Goal: Use online tool/utility: Utilize a website feature to perform a specific function

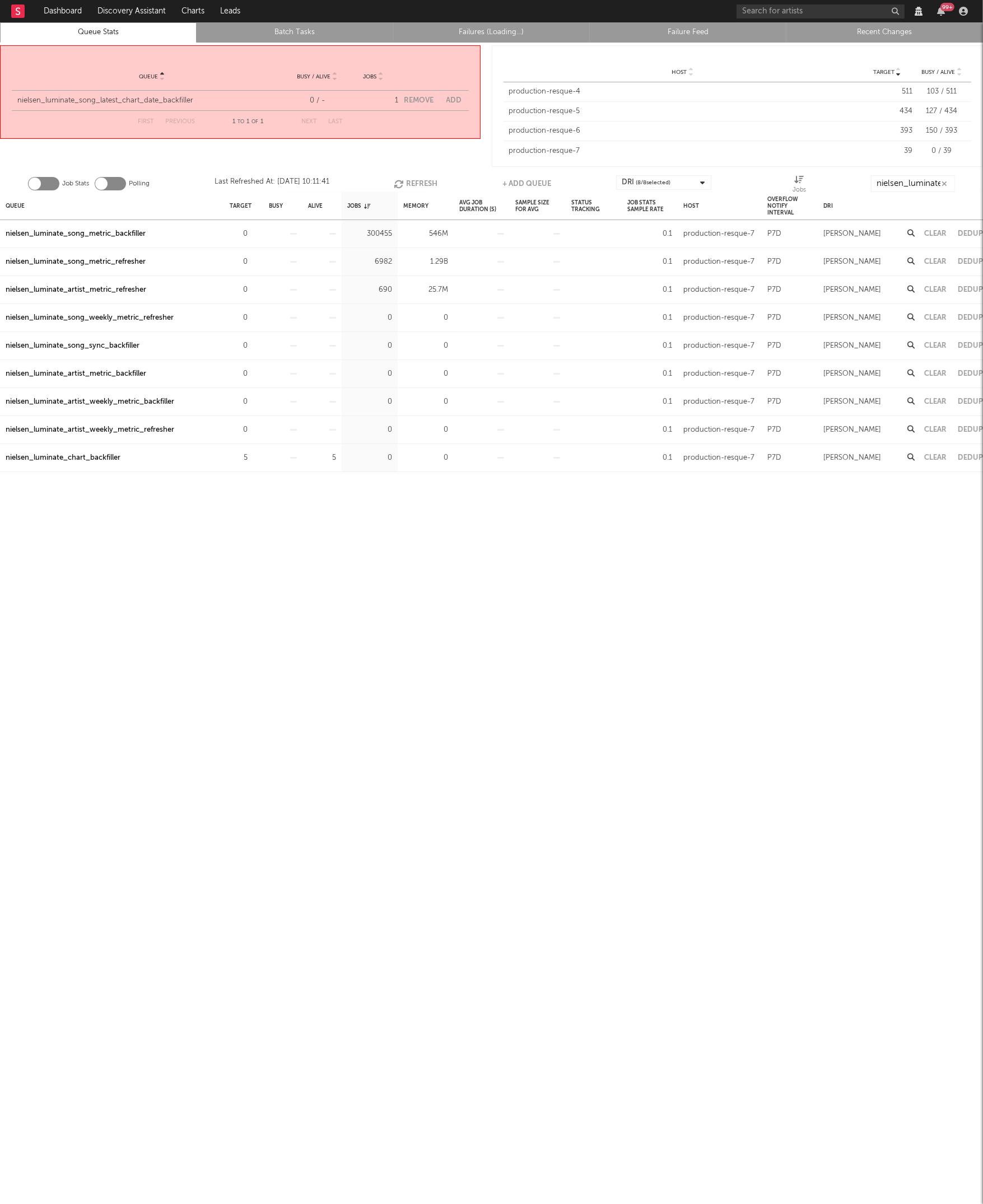
click at [455, 98] on button "Add" at bounding box center [454, 100] width 16 height 8
select select "5913"
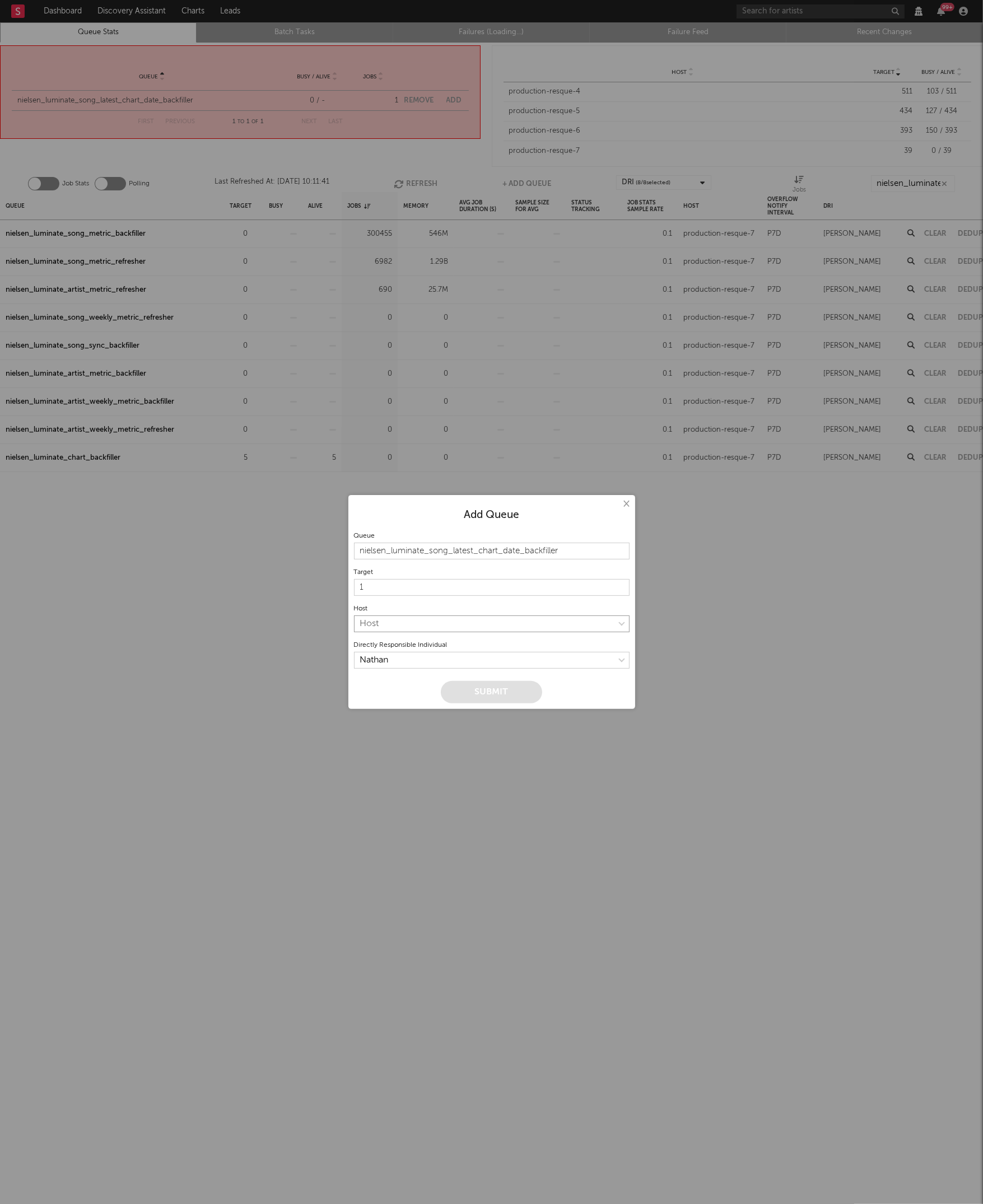
click at [404, 626] on select "Host production-resque-4 production-resque-5 production-resque-6 production-res…" at bounding box center [492, 623] width 275 height 17
select select "7"
click at [354, 615] on select "Host production-resque-4 production-resque-5 production-resque-6 production-res…" at bounding box center [492, 623] width 275 height 17
click at [479, 692] on button "Submit" at bounding box center [492, 692] width 101 height 23
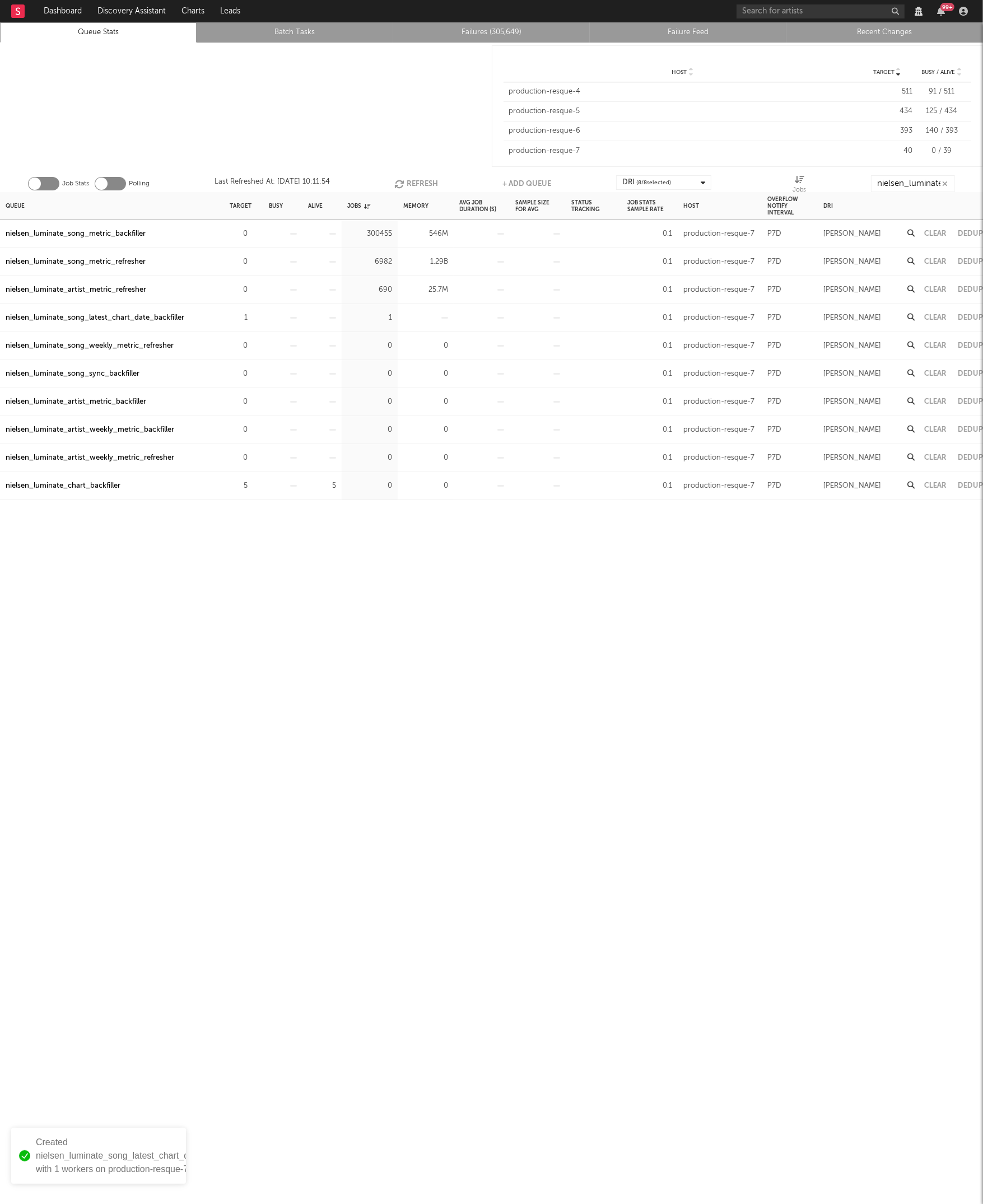
click at [146, 556] on div "Queue Target Busy Alive Jobs Memory Avg Job Duration (s) Sample Size For Avg St…" at bounding box center [492, 698] width 983 height 1012
click at [376, 588] on div "Queue Target Busy Alive Jobs Memory Avg Job Duration (s) Sample Size For Avg St…" at bounding box center [492, 698] width 983 height 1012
click at [210, 555] on div "Queue Target Busy Alive Jobs Memory Avg Job Duration (s) Sample Size For Avg St…" at bounding box center [492, 698] width 983 height 1012
click at [122, 482] on div "nielsen_luminate_song_latest_chart_date_backfiller" at bounding box center [94, 486] width 178 height 14
click at [489, 33] on link "Failures (306,000)" at bounding box center [492, 33] width 185 height 14
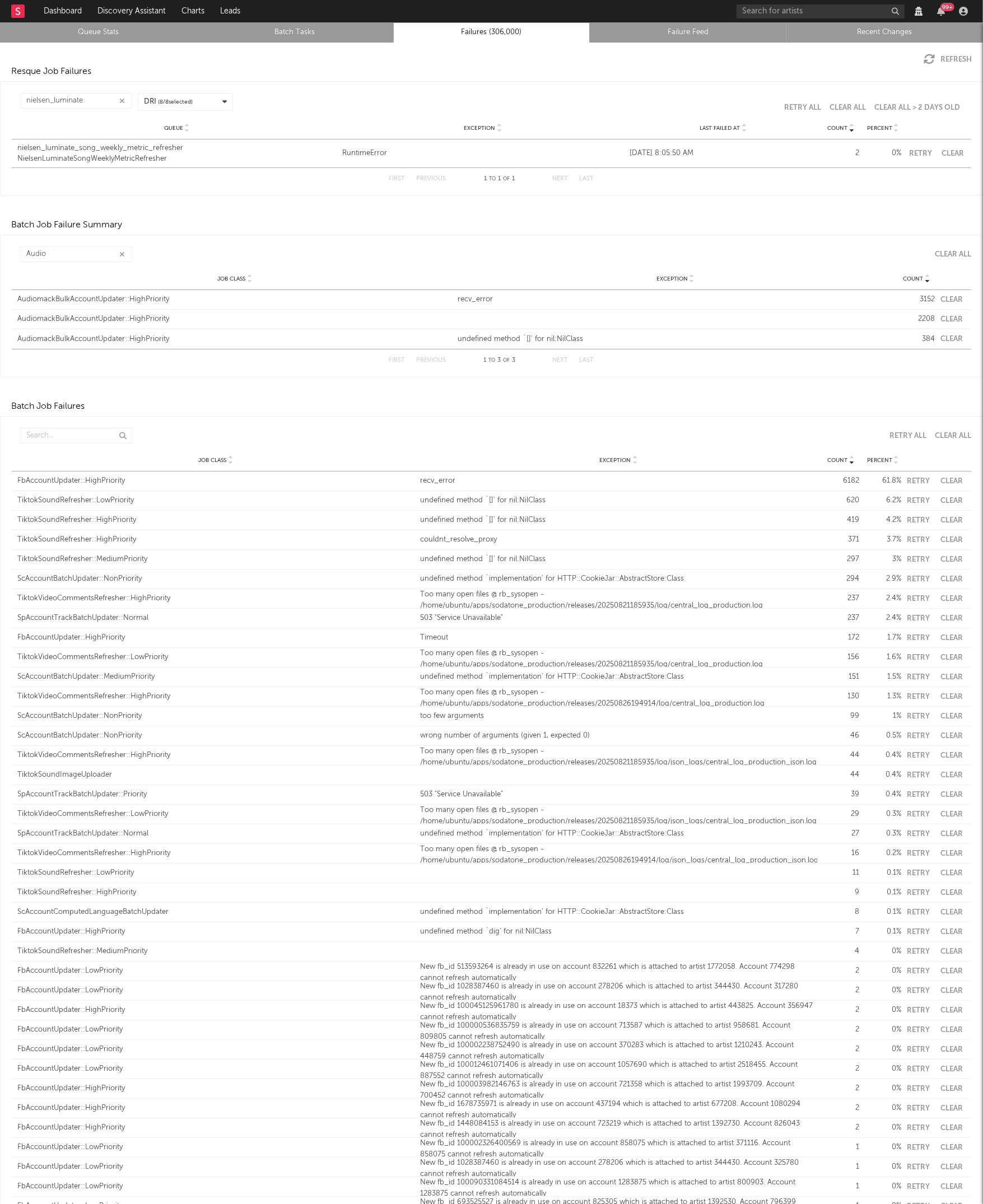
click at [332, 76] on div "Resque Job Failures" at bounding box center [492, 72] width 983 height 14
click at [854, 107] on button "Clear All" at bounding box center [847, 107] width 36 height 8
click at [122, 98] on icon "button" at bounding box center [122, 101] width 5 height 8
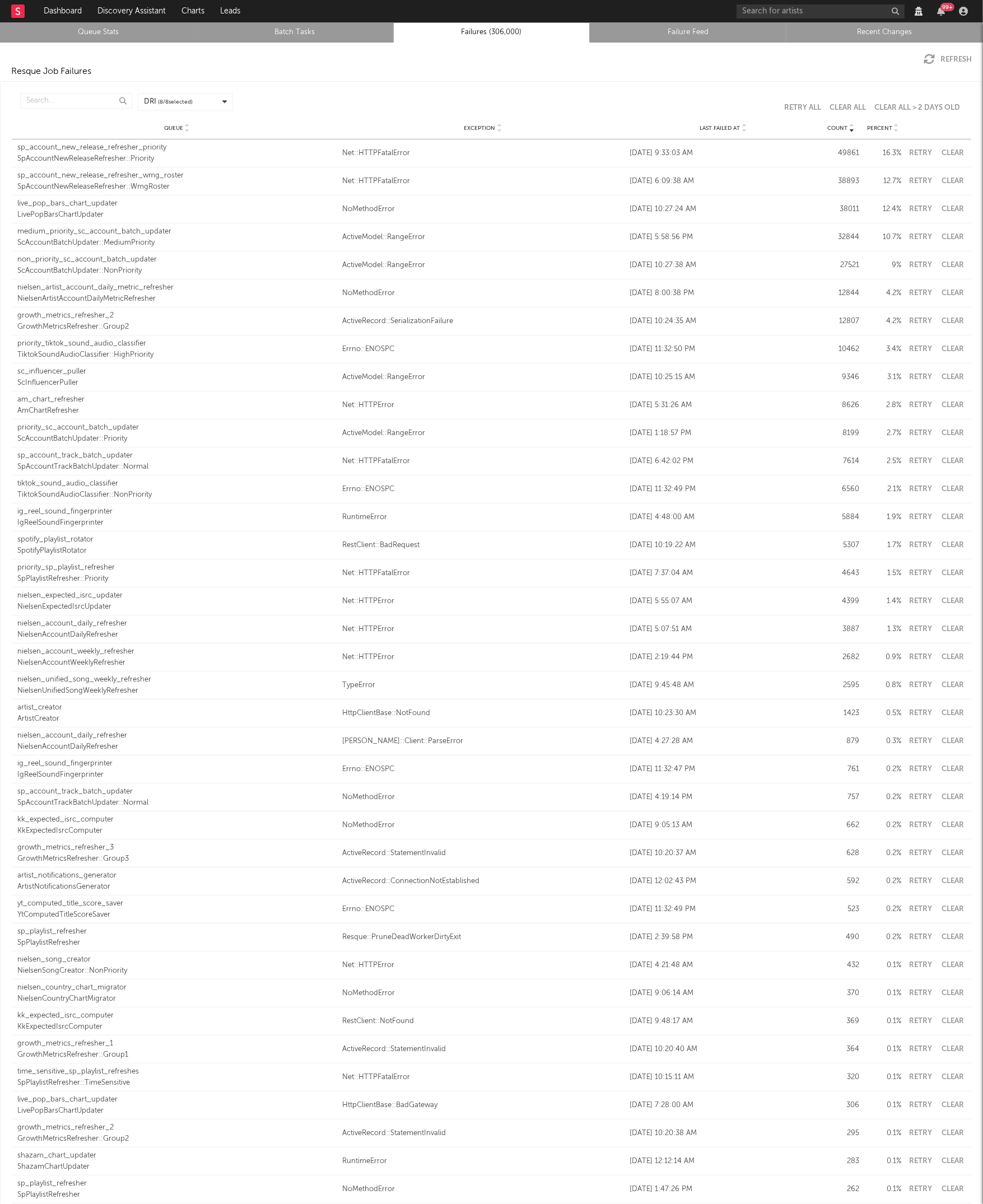
click at [107, 81] on div "Count Queue Exception Last Failed At Count Percent DRI ( 8 / 8 selected) Retry …" at bounding box center [492, 824] width 983 height 1486
click at [62, 93] on input "text" at bounding box center [76, 100] width 112 height 16
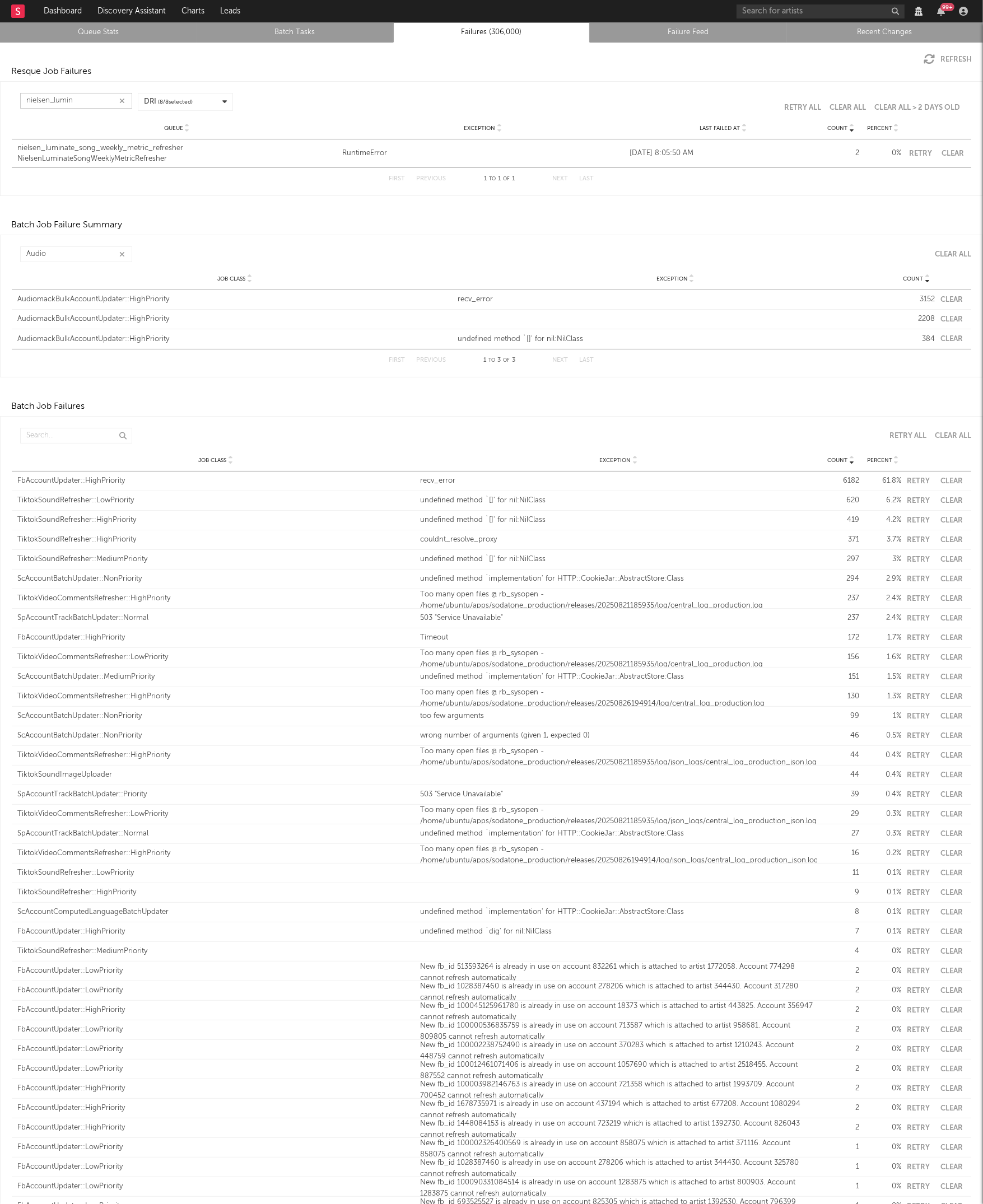
type input "nielsen_lumin"
click at [76, 33] on link "Queue Stats" at bounding box center [98, 33] width 185 height 14
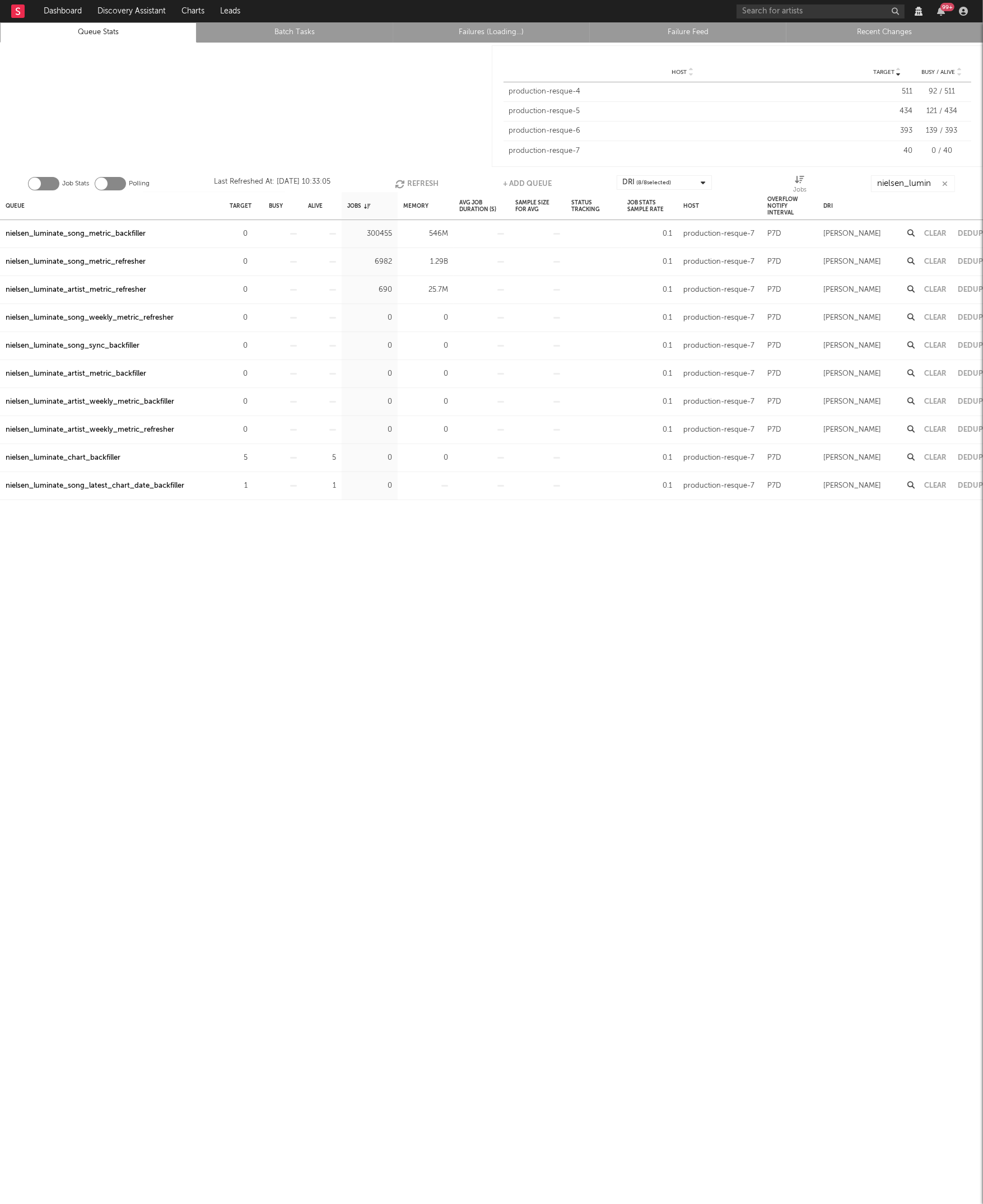
click at [174, 487] on div "nielsen_luminate_song_latest_chart_date_backfiller" at bounding box center [94, 486] width 178 height 14
click at [67, 488] on div "nielsen_luminate_song_latest_chart_date_backfiller" at bounding box center [94, 486] width 178 height 14
click at [52, 96] on div at bounding box center [245, 106] width 492 height 127
click at [401, 544] on div "Queue Target Busy Alive Jobs Memory Avg Job Duration (s) Sample Size For Avg St…" at bounding box center [492, 698] width 983 height 1012
click at [161, 320] on div "nielsen_luminate_song_latest_chart_date_backfiller" at bounding box center [94, 318] width 178 height 14
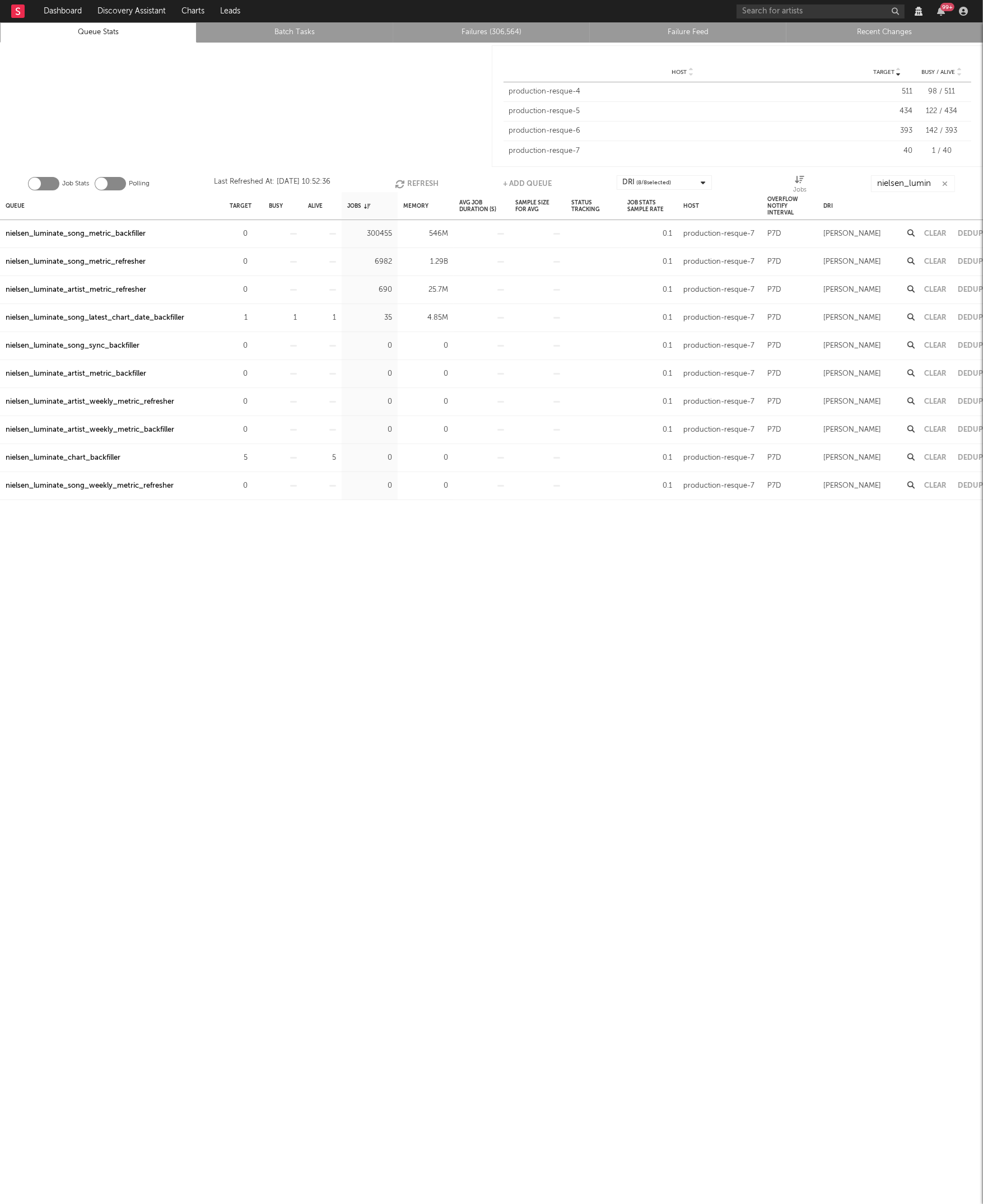
click at [418, 181] on button "Refresh" at bounding box center [417, 183] width 44 height 17
click at [434, 182] on button "Refresh" at bounding box center [417, 183] width 44 height 17
click at [421, 180] on button "Refresh" at bounding box center [417, 183] width 44 height 17
click at [461, 554] on div "Queue Target Busy Alive Jobs Memory Avg Job Duration (s) Sample Size For Avg St…" at bounding box center [492, 698] width 983 height 1012
click at [104, 289] on div "nielsen_luminate_song_latest_chart_date_backfiller" at bounding box center [94, 290] width 178 height 14
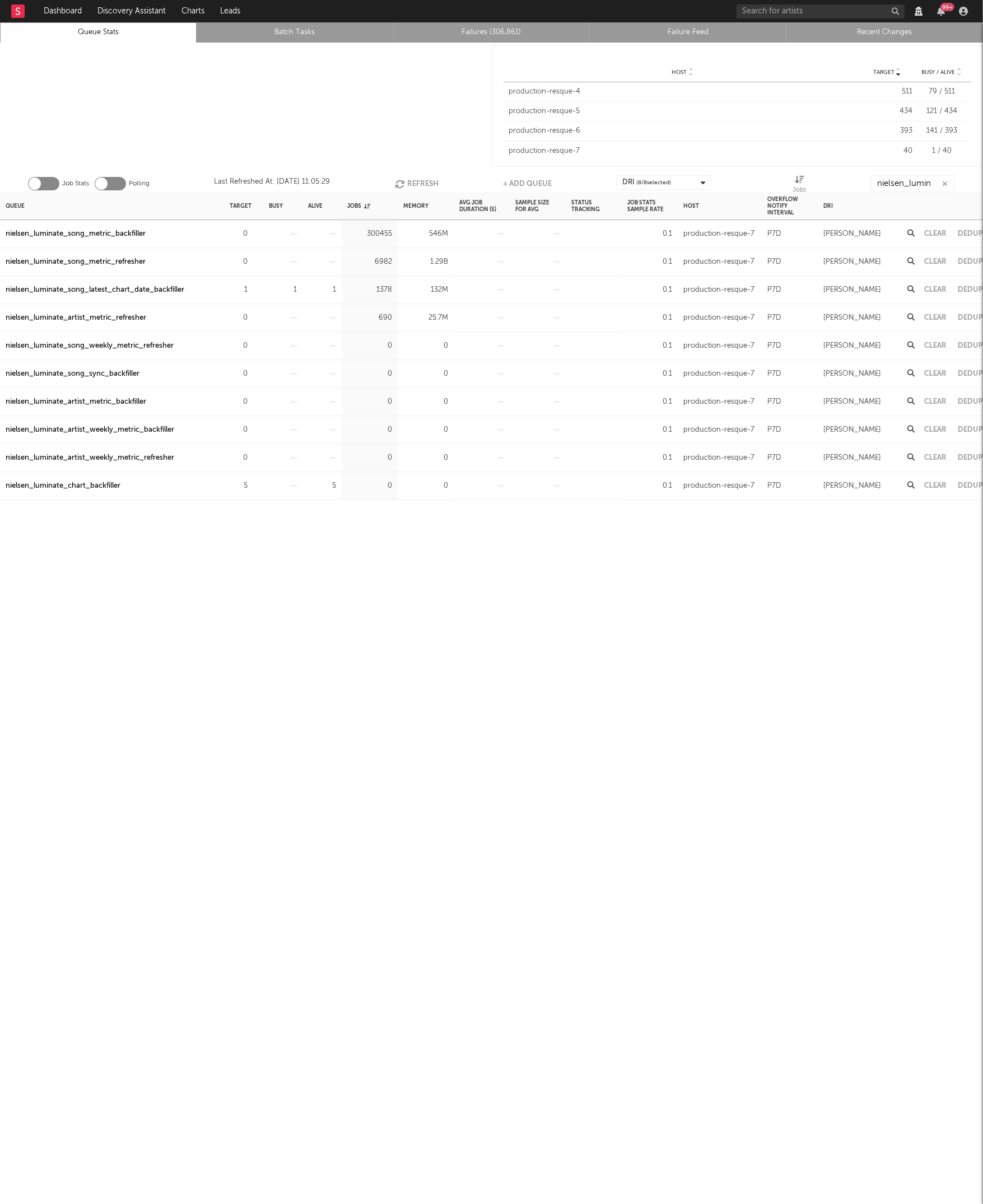
click at [210, 284] on div "nielsen_luminate_song_latest_chart_date_backfiller" at bounding box center [112, 290] width 224 height 28
click at [256, 290] on icon "button" at bounding box center [254, 290] width 8 height 8
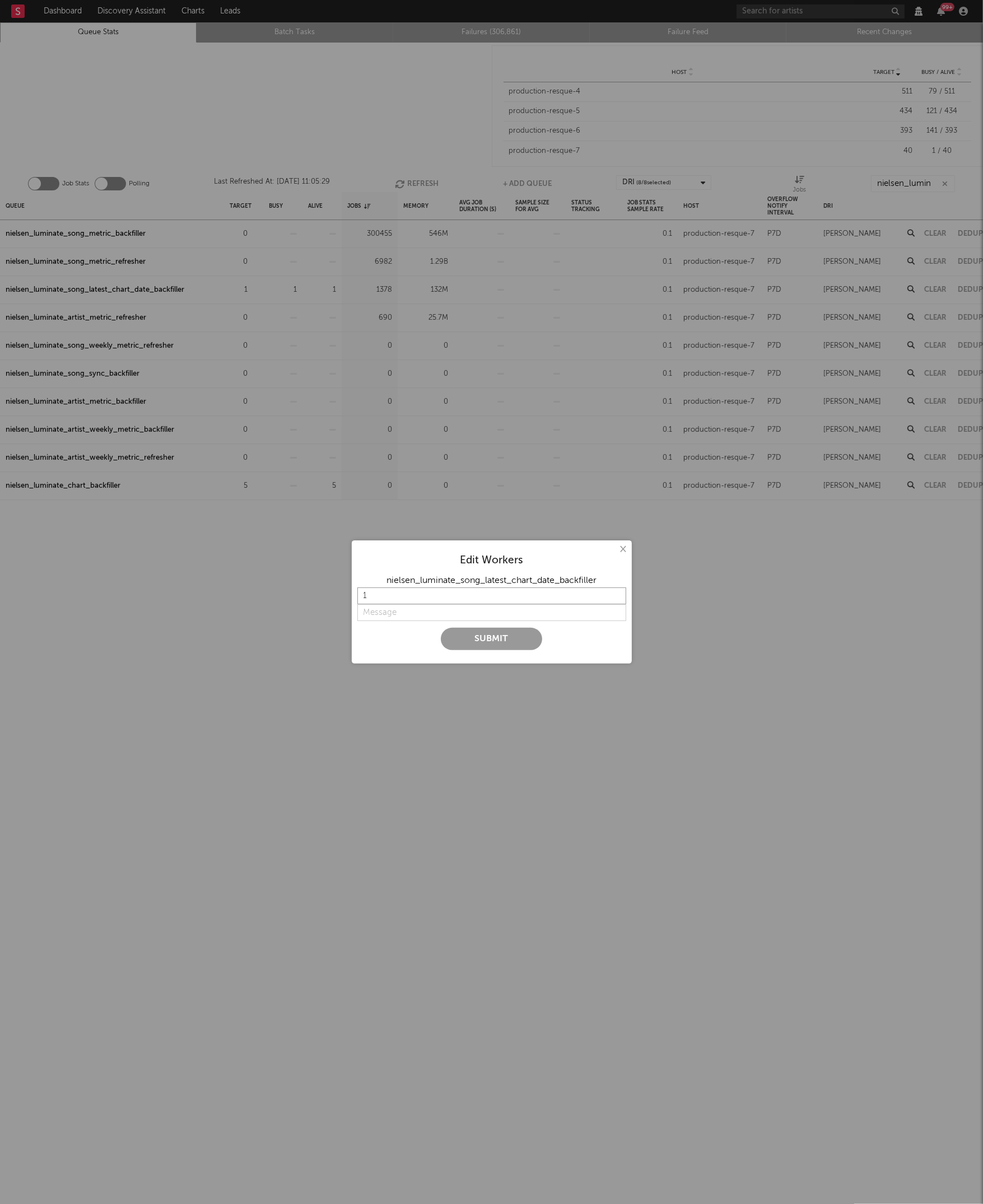
click at [428, 599] on input "1" at bounding box center [492, 596] width 269 height 17
type input "2"
click at [470, 636] on button "Submit" at bounding box center [492, 639] width 101 height 23
click at [458, 614] on input "string" at bounding box center [492, 612] width 269 height 17
type input "F"
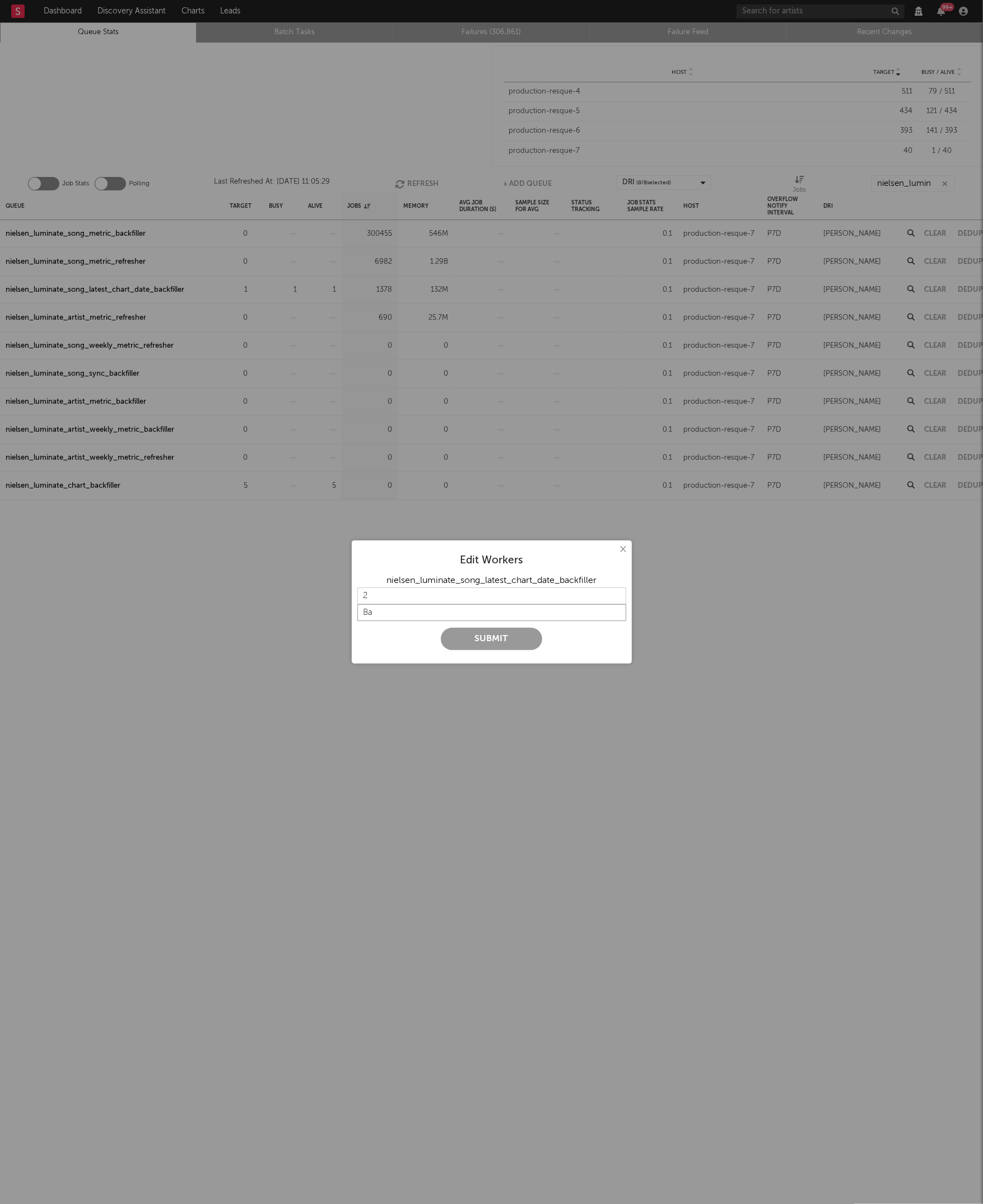
type input "B"
type input "Increase backfill rate"
click at [498, 639] on button "Submit" at bounding box center [492, 639] width 101 height 23
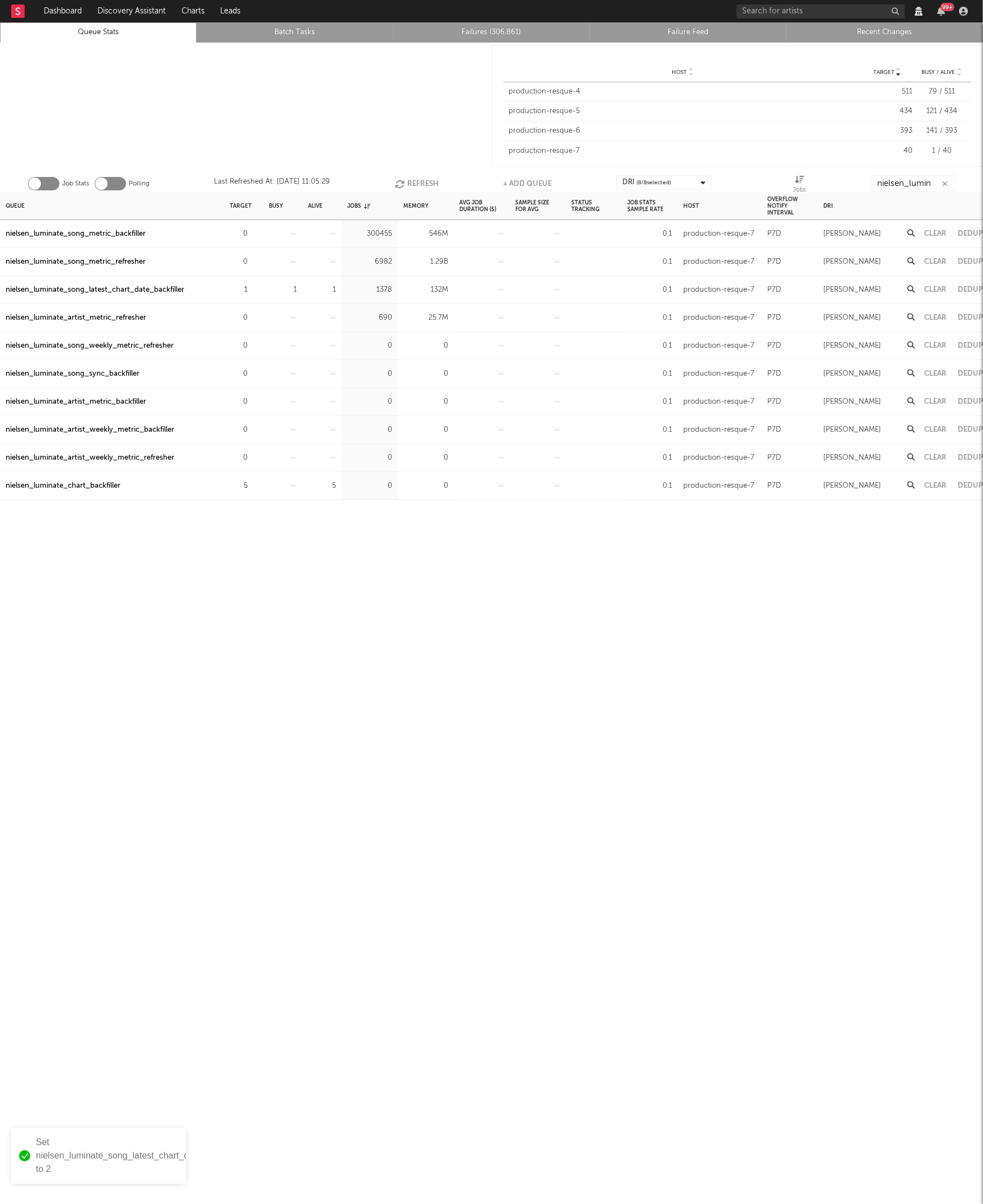
click at [339, 545] on div "Queue Target Busy Alive Jobs Memory Avg Job Duration (s) Sample Size For Avg St…" at bounding box center [492, 698] width 983 height 1012
click at [295, 108] on div at bounding box center [245, 106] width 492 height 127
click at [498, 28] on link "Failures (306,861)" at bounding box center [492, 33] width 185 height 14
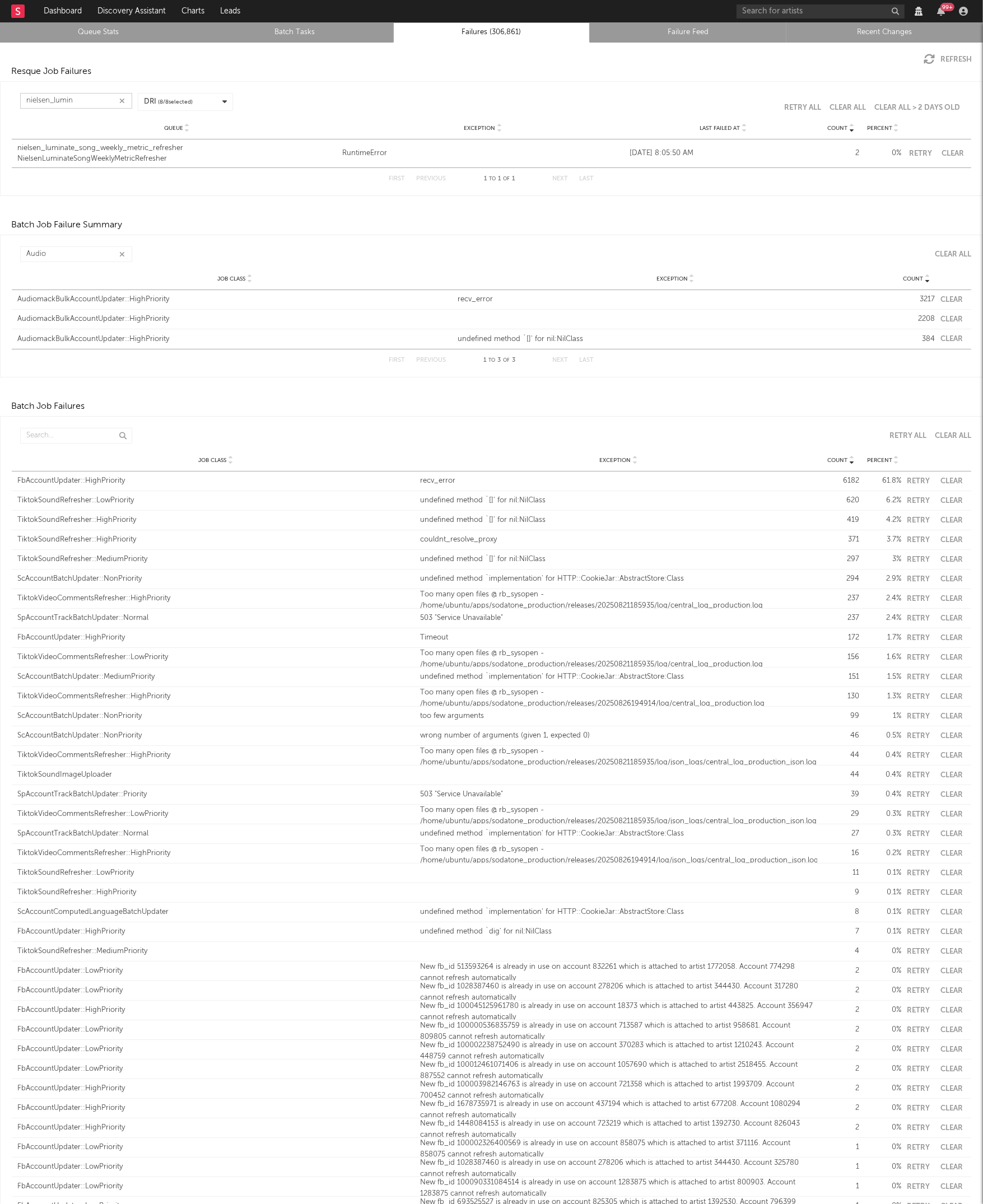
click at [85, 100] on input "nielsen_lumin" at bounding box center [76, 100] width 112 height 16
click at [950, 57] on button "Refresh" at bounding box center [947, 59] width 48 height 11
click at [79, 430] on input "text" at bounding box center [76, 435] width 112 height 16
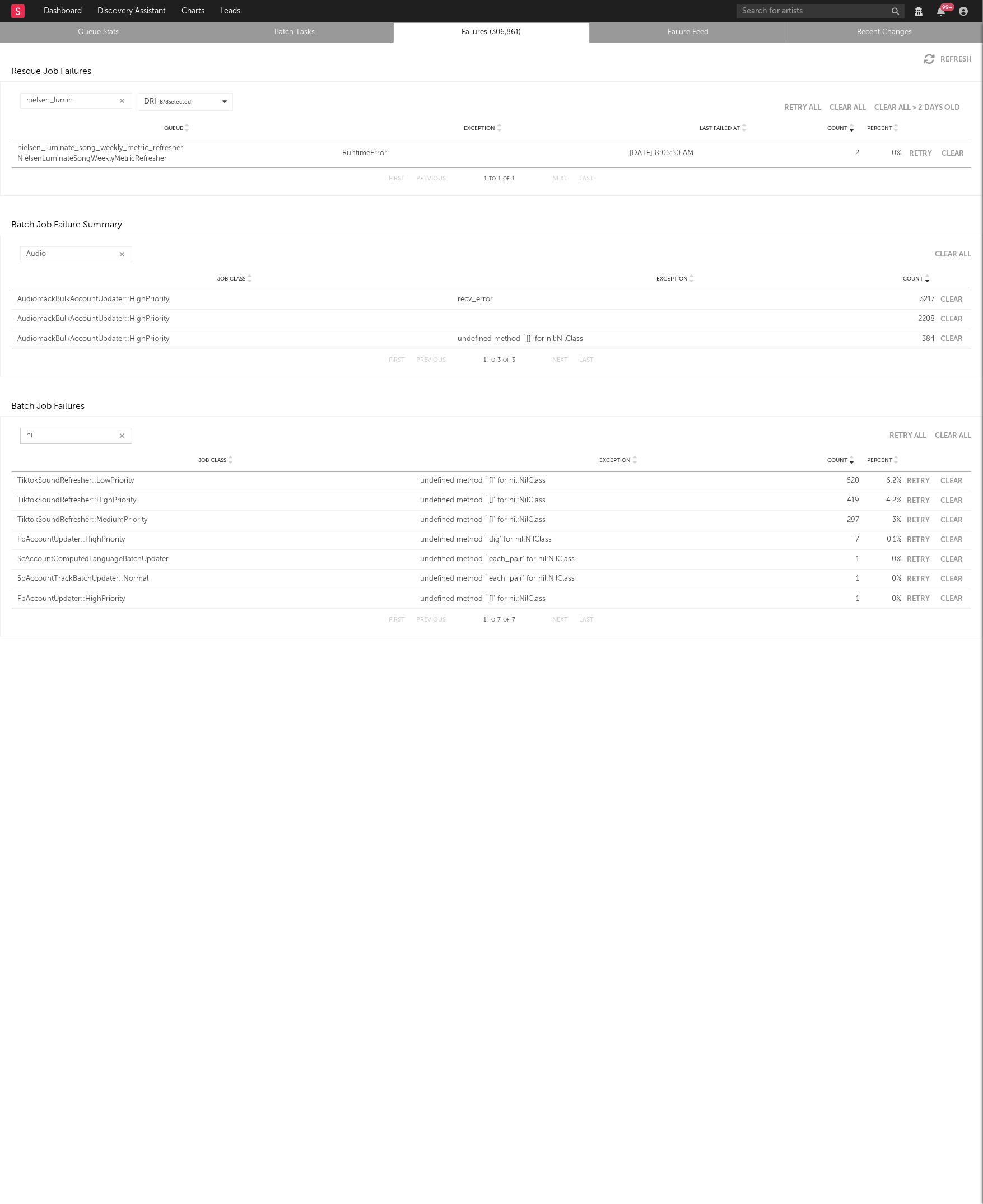
type input "n"
type input "N"
